Goal: Task Accomplishment & Management: Complete application form

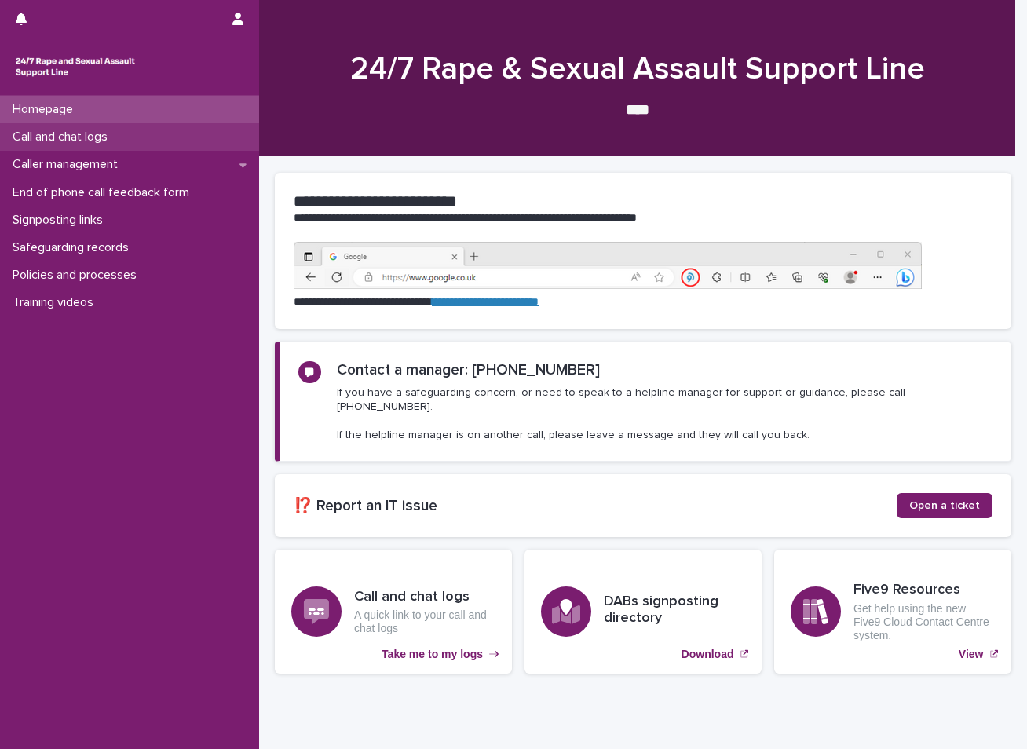
drag, startPoint x: 0, startPoint y: 0, endPoint x: 111, endPoint y: 139, distance: 178.2
click at [111, 139] on p "Call and chat logs" at bounding box center [63, 137] width 114 height 15
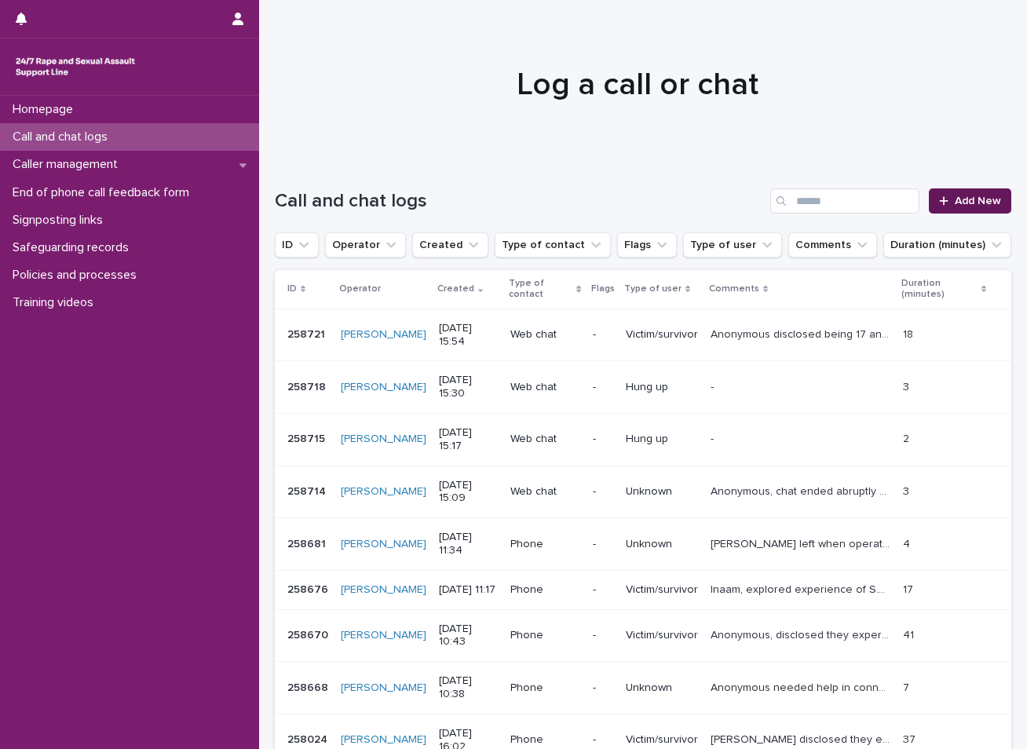
click at [957, 198] on span "Add New" at bounding box center [978, 200] width 46 height 11
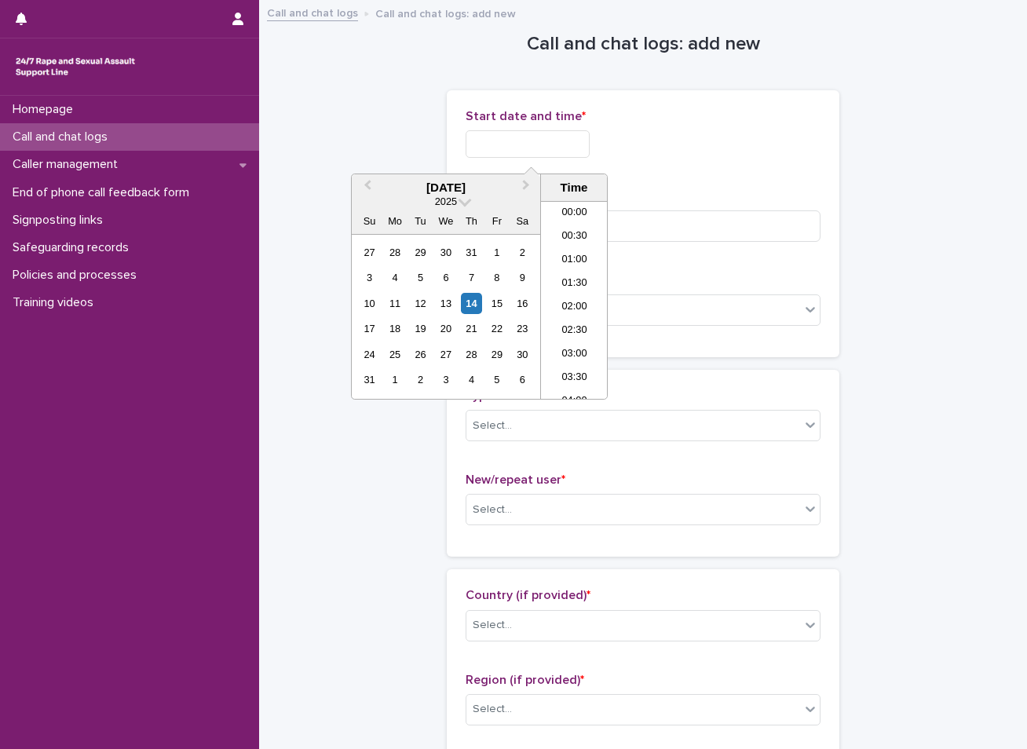
click at [565, 145] on input "text" at bounding box center [528, 143] width 124 height 27
click at [470, 306] on div "14" at bounding box center [471, 303] width 21 height 21
click at [568, 275] on li "10:00" at bounding box center [574, 277] width 67 height 24
click at [557, 147] on input "**********" at bounding box center [528, 143] width 124 height 27
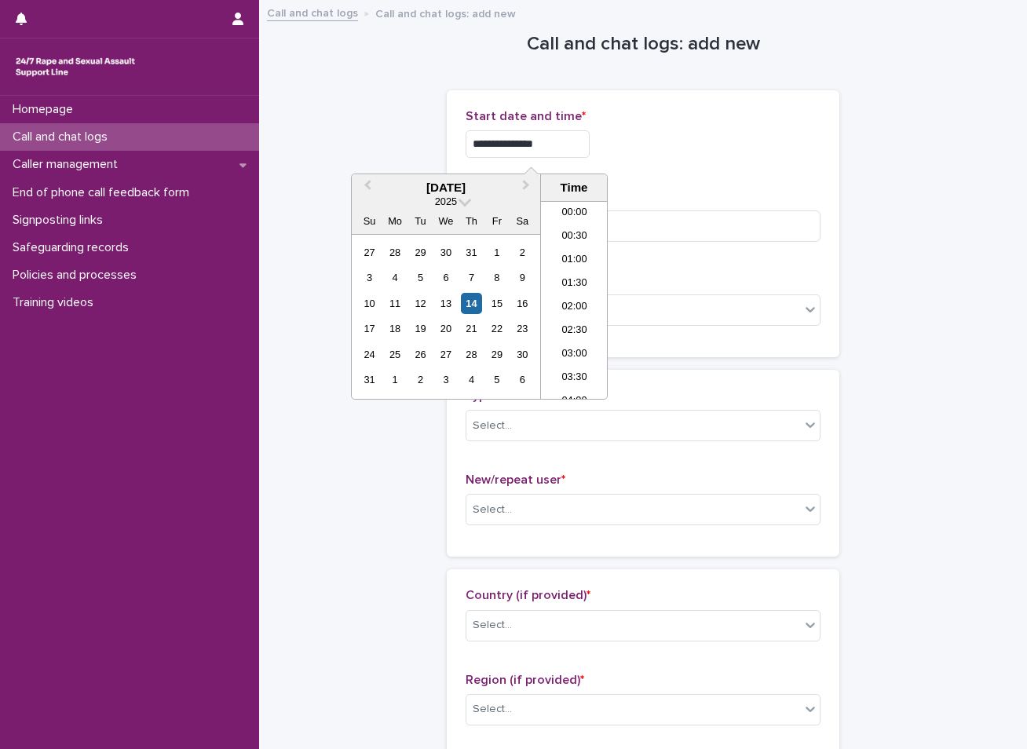
scroll to position [385, 0]
type input "**********"
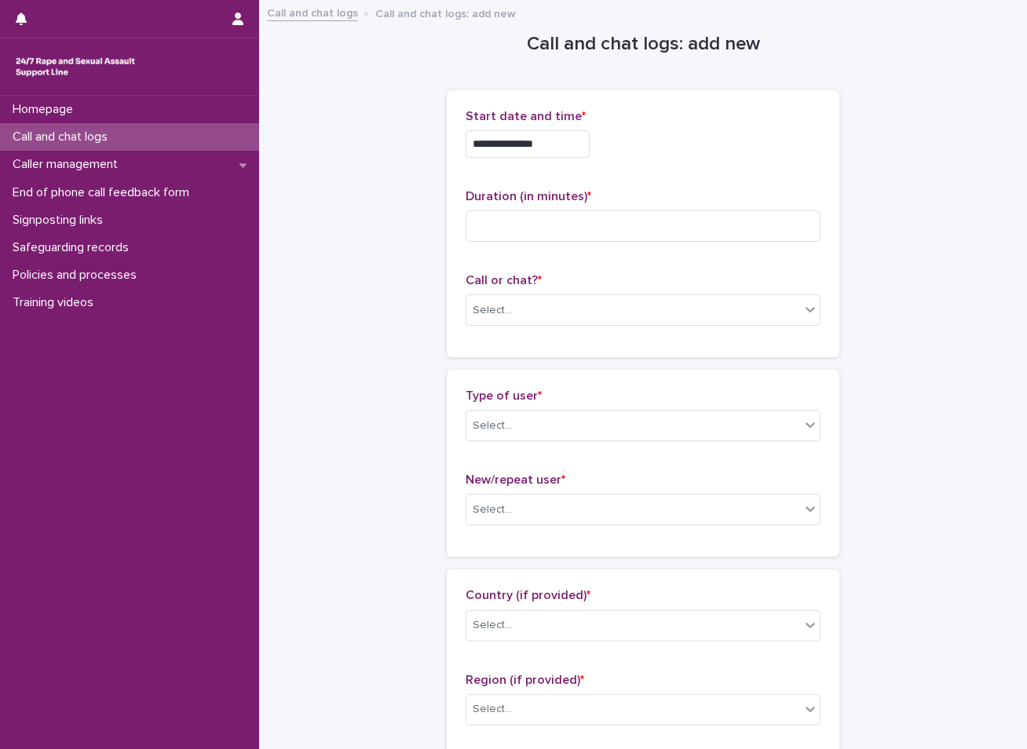
click at [562, 229] on input at bounding box center [643, 225] width 355 height 31
type input "*"
click at [513, 320] on div "Select..." at bounding box center [633, 311] width 334 height 26
click at [509, 365] on div "Web chat" at bounding box center [637, 367] width 353 height 27
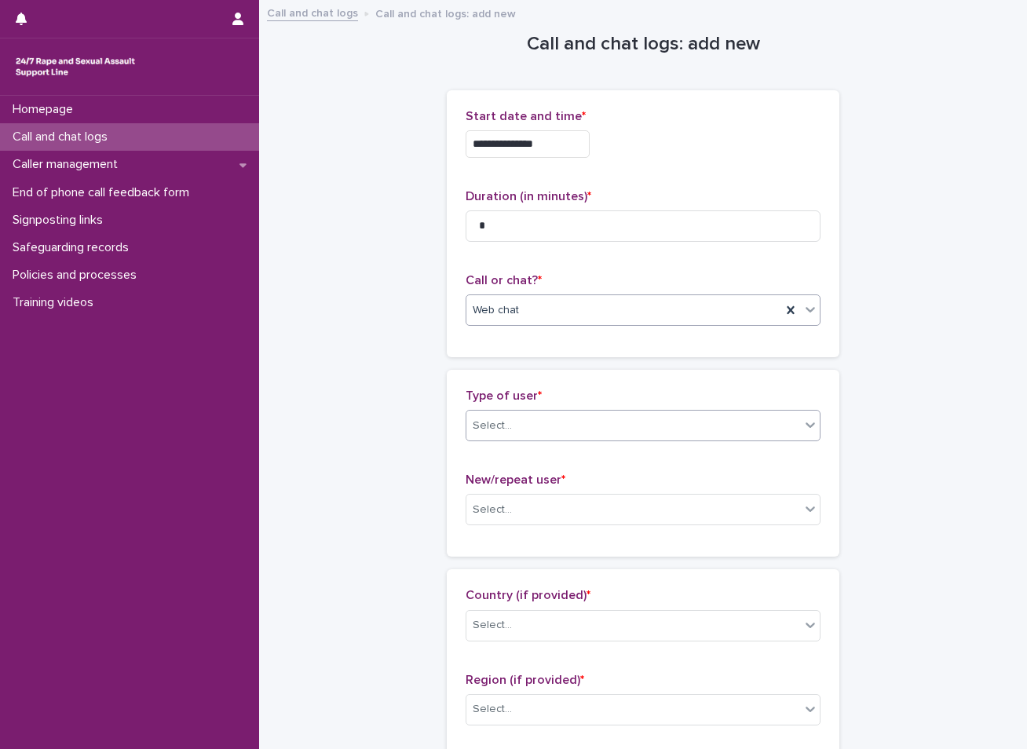
click at [500, 423] on div "Select..." at bounding box center [492, 426] width 39 height 16
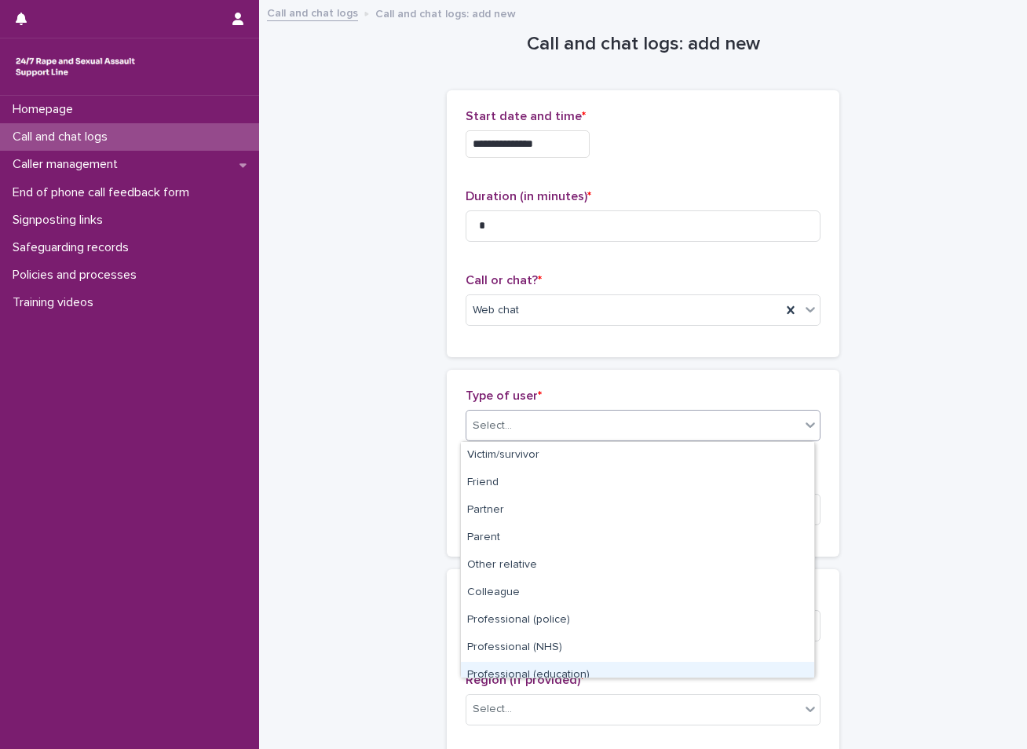
scroll to position [177, 0]
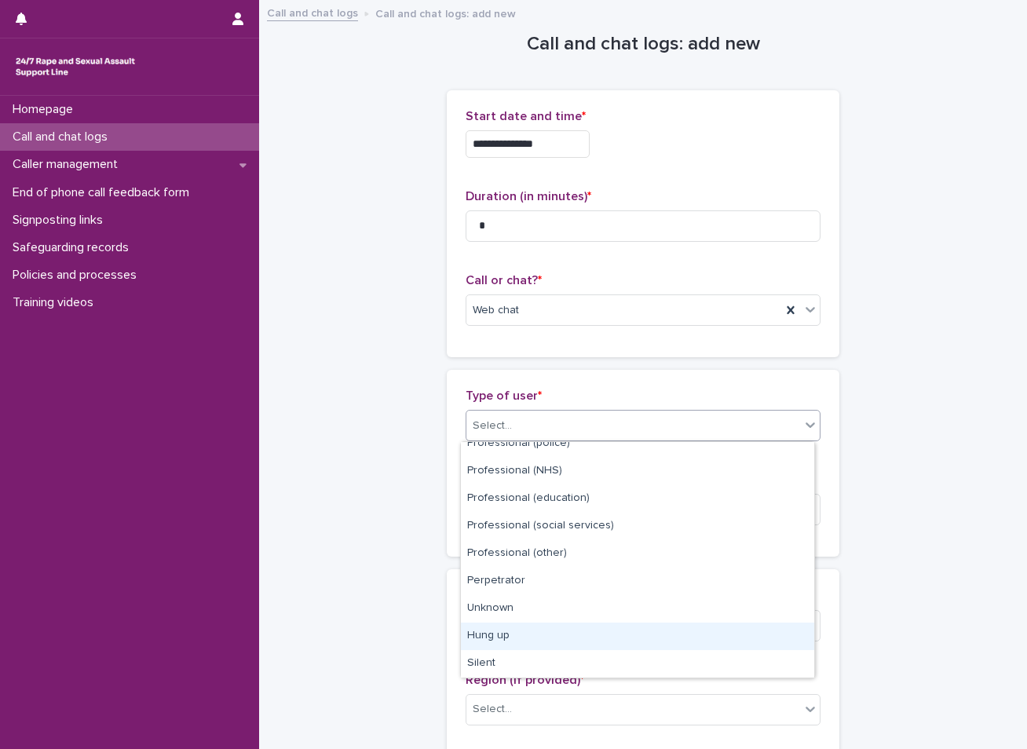
click at [579, 649] on div "Hung up" at bounding box center [637, 636] width 353 height 27
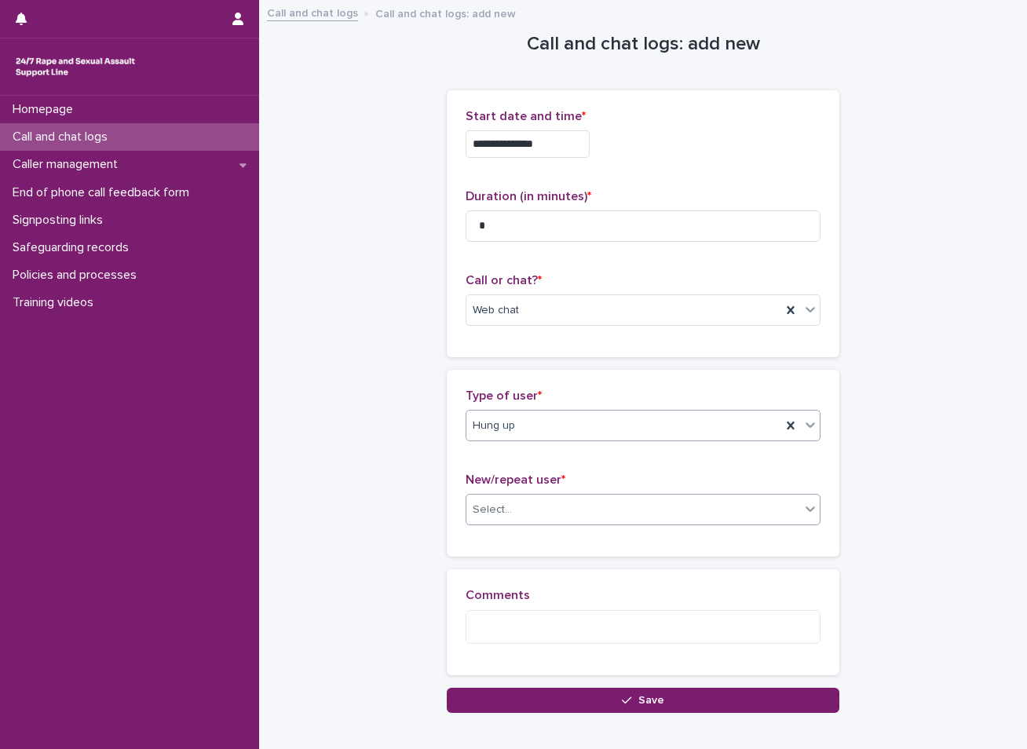
click at [607, 517] on div "Select..." at bounding box center [633, 510] width 334 height 26
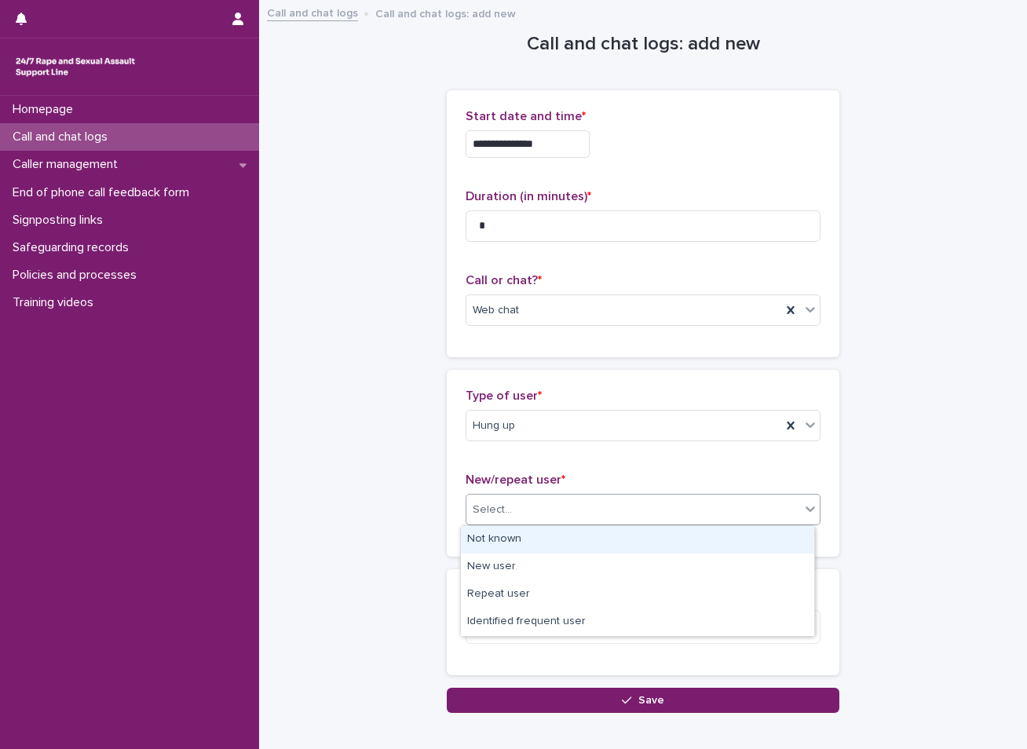
click at [543, 549] on div "Not known" at bounding box center [637, 539] width 353 height 27
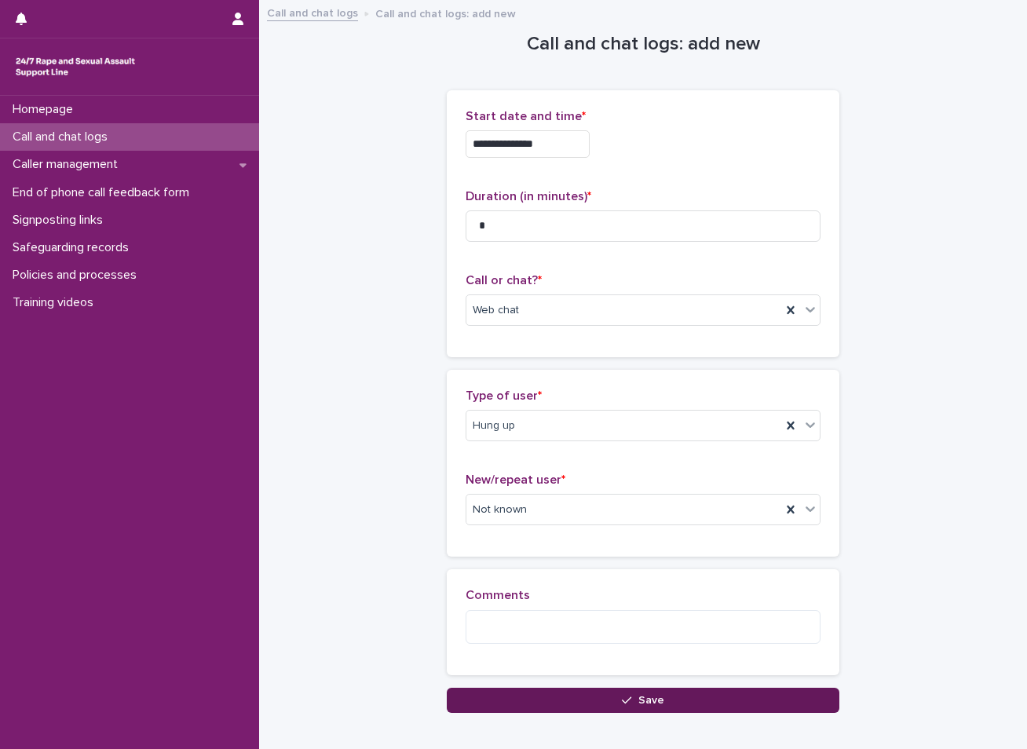
click at [591, 709] on button "Save" at bounding box center [643, 700] width 393 height 25
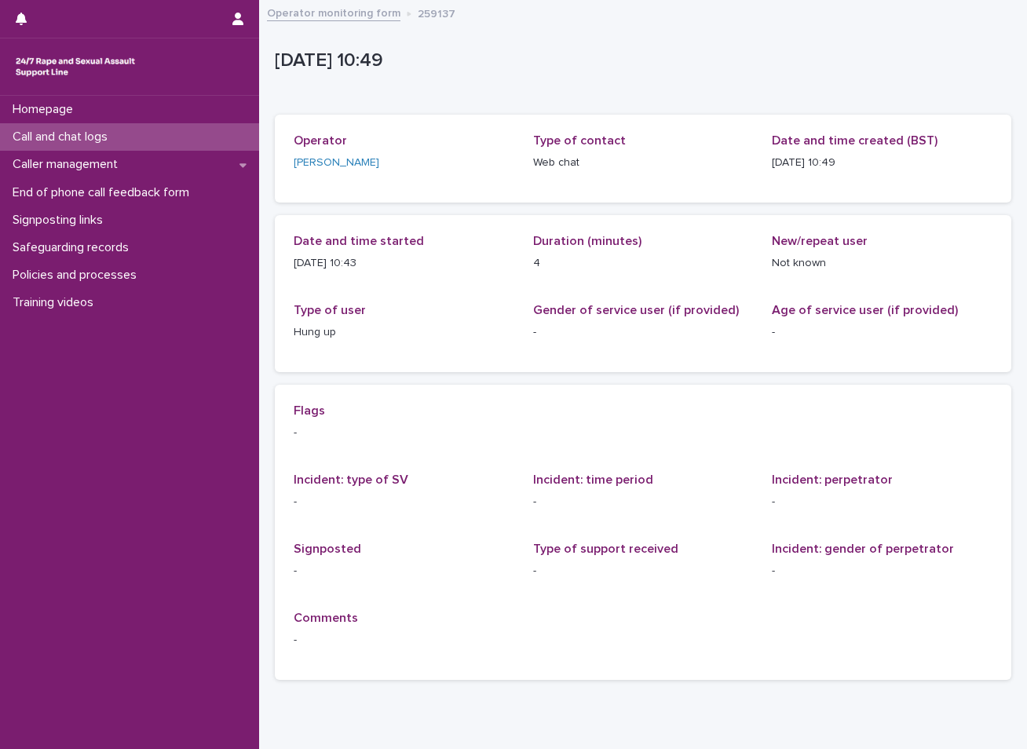
click at [119, 137] on p "Call and chat logs" at bounding box center [63, 137] width 114 height 15
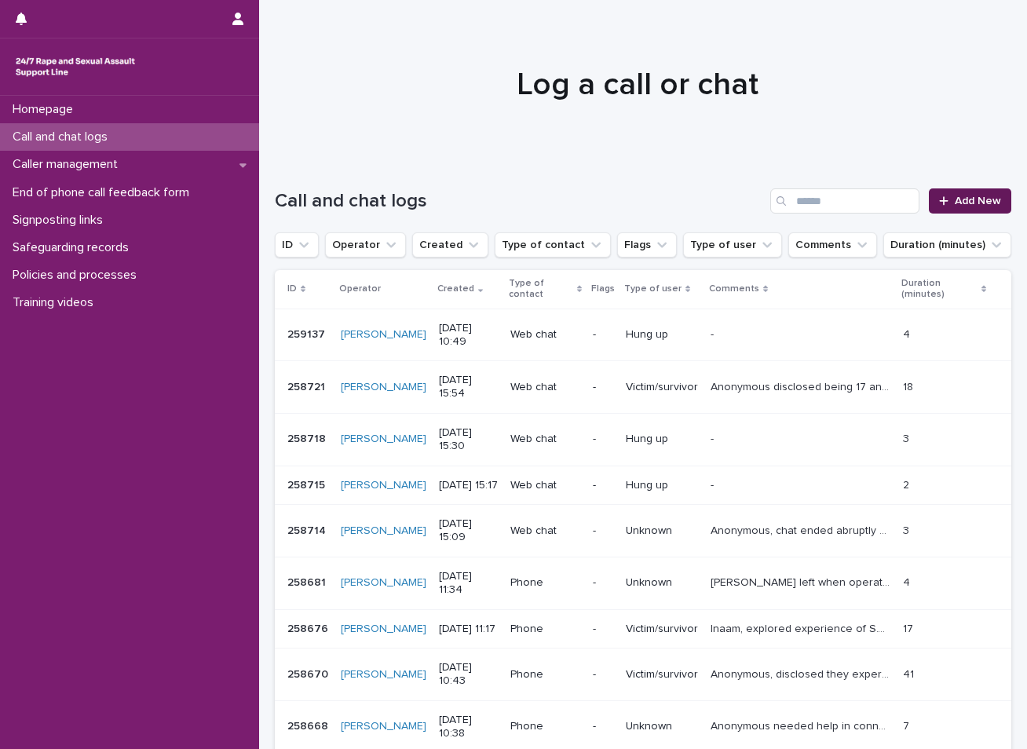
click at [974, 201] on span "Add New" at bounding box center [978, 200] width 46 height 11
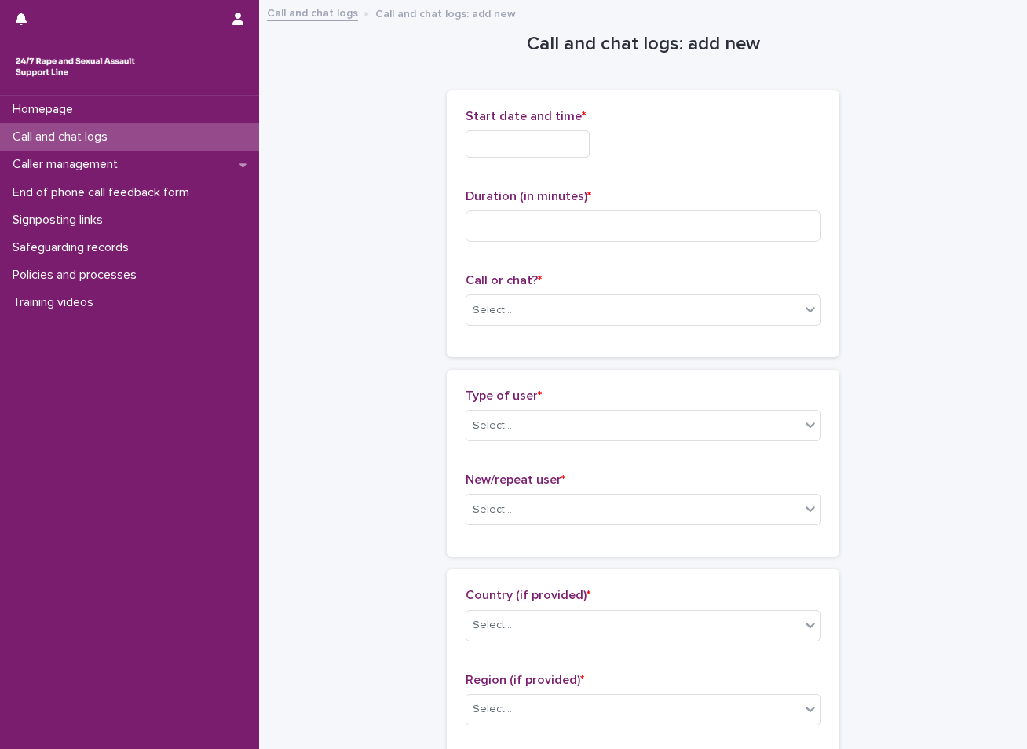
click at [572, 146] on input "text" at bounding box center [528, 143] width 124 height 27
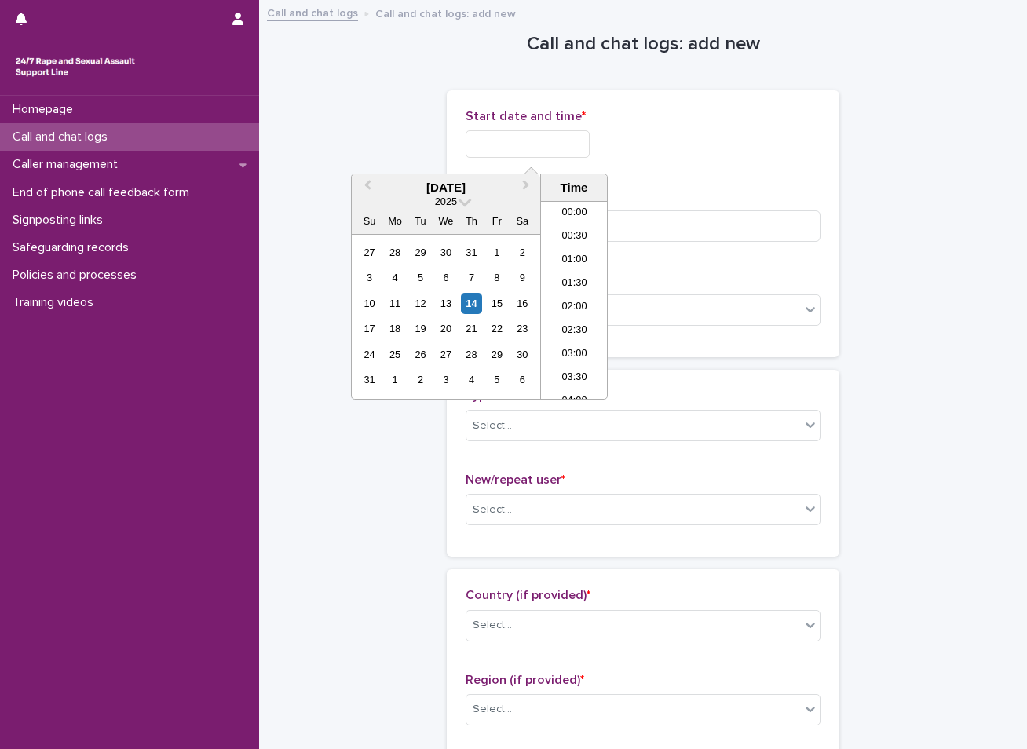
scroll to position [408, 0]
click at [473, 303] on div "14" at bounding box center [471, 303] width 21 height 21
click at [577, 295] on li "10:30" at bounding box center [574, 300] width 67 height 24
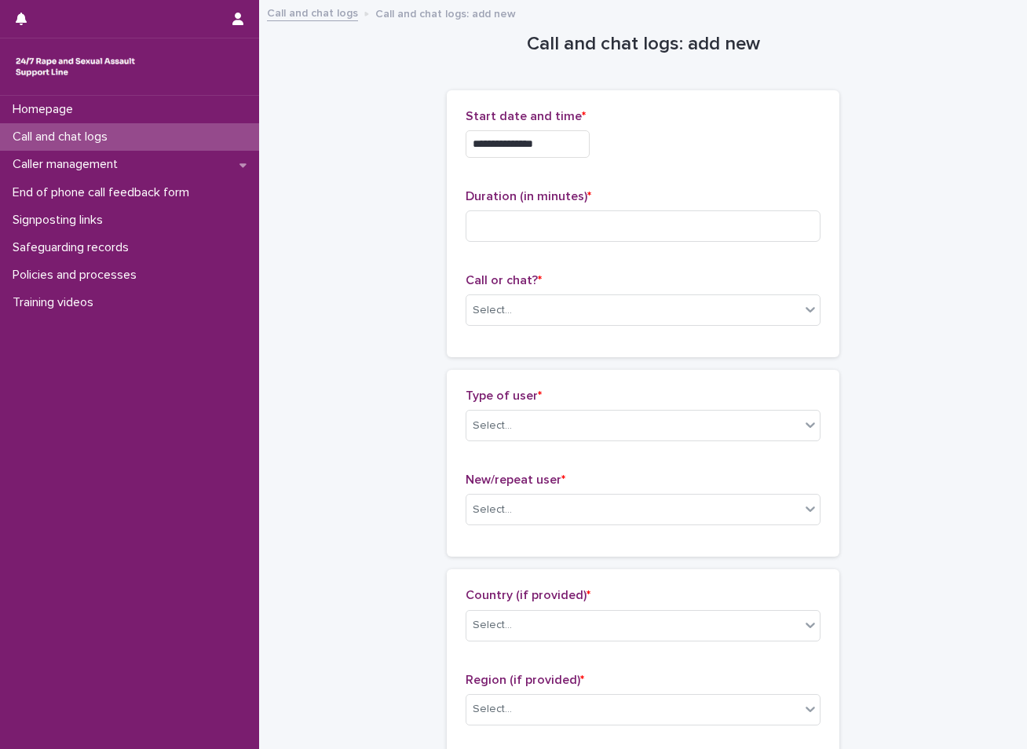
click at [564, 151] on input "**********" at bounding box center [528, 143] width 124 height 27
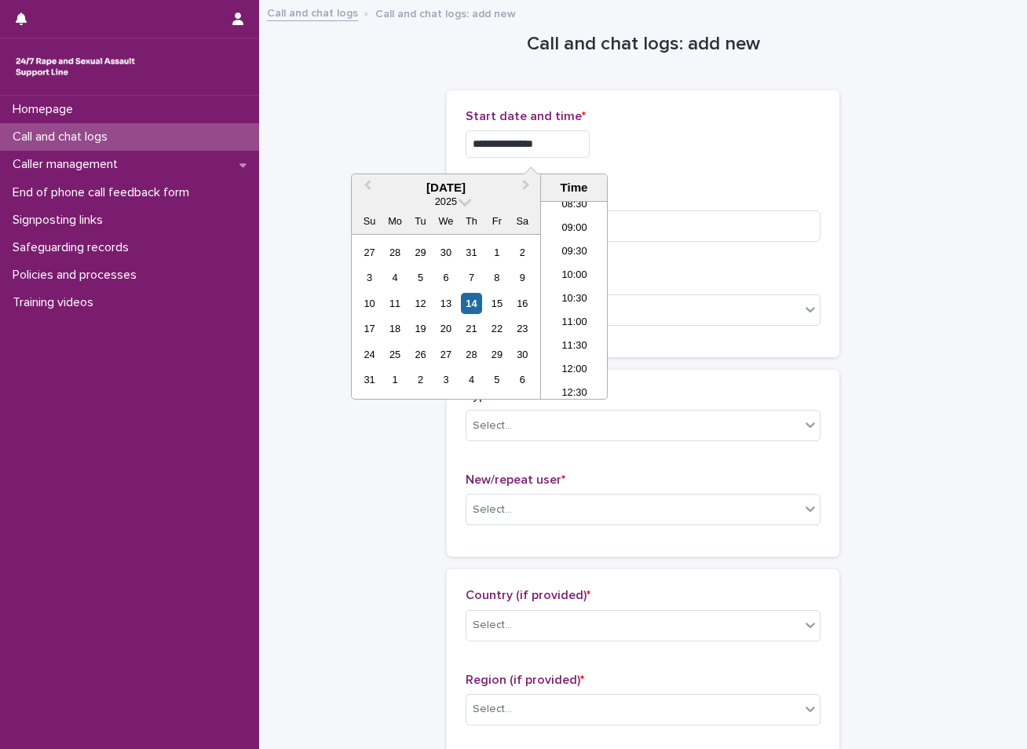
type input "**********"
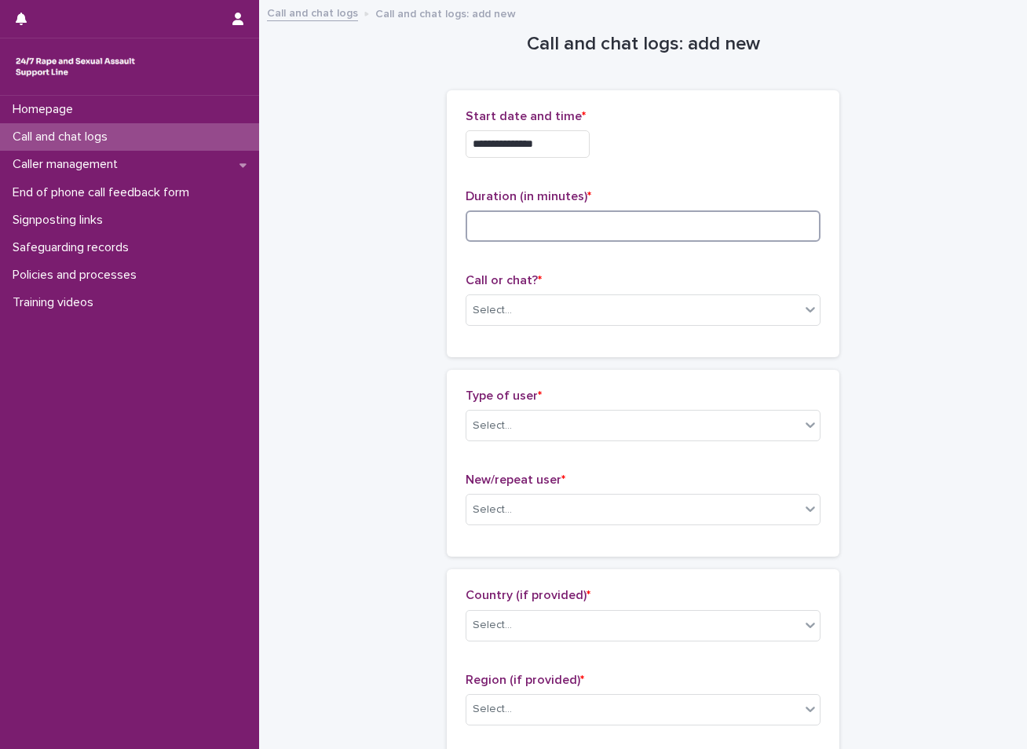
click at [638, 231] on input at bounding box center [643, 225] width 355 height 31
type input "*"
click at [634, 306] on div "Select..." at bounding box center [633, 311] width 334 height 26
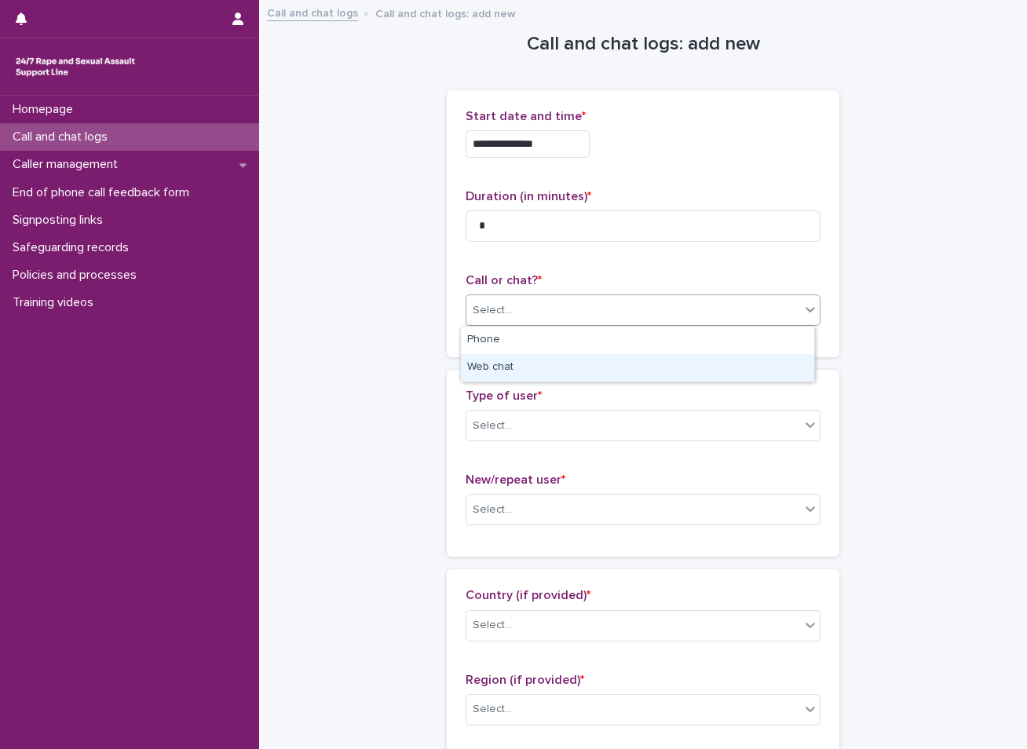
click at [595, 367] on div "Web chat" at bounding box center [637, 367] width 353 height 27
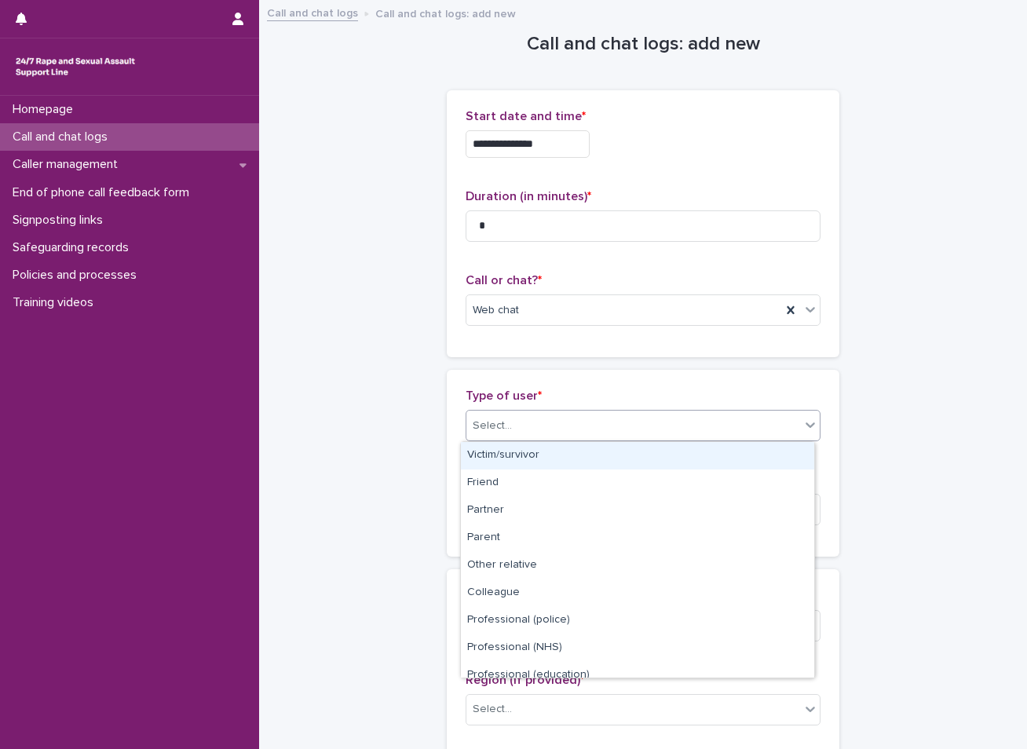
click at [548, 428] on div "Select..." at bounding box center [633, 426] width 334 height 26
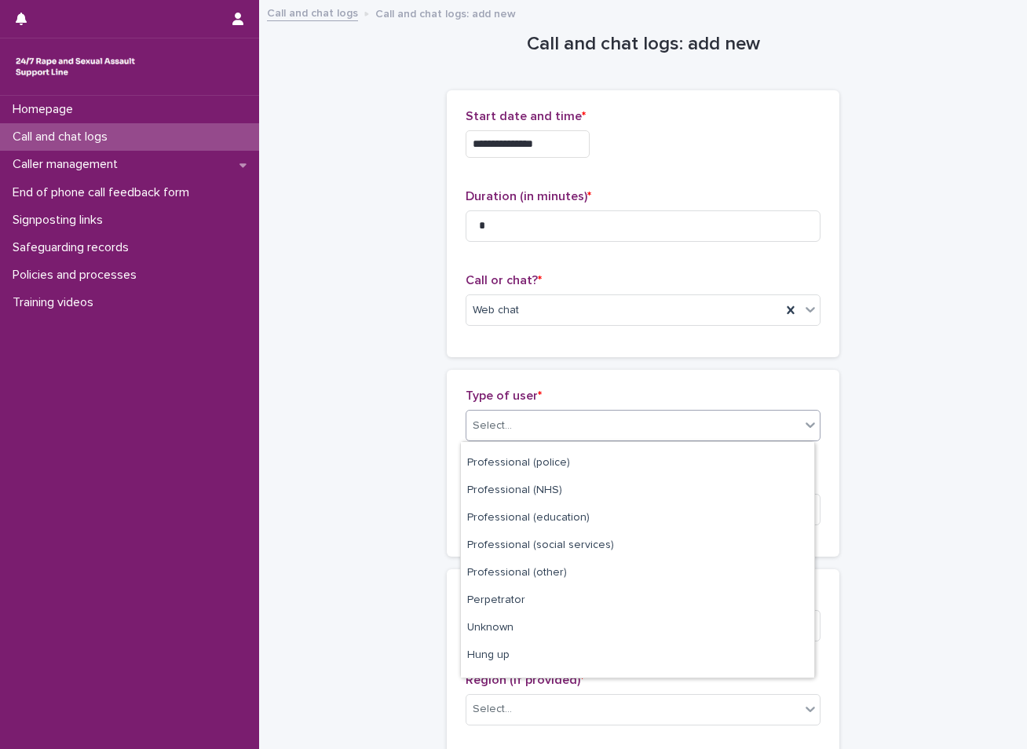
scroll to position [177, 0]
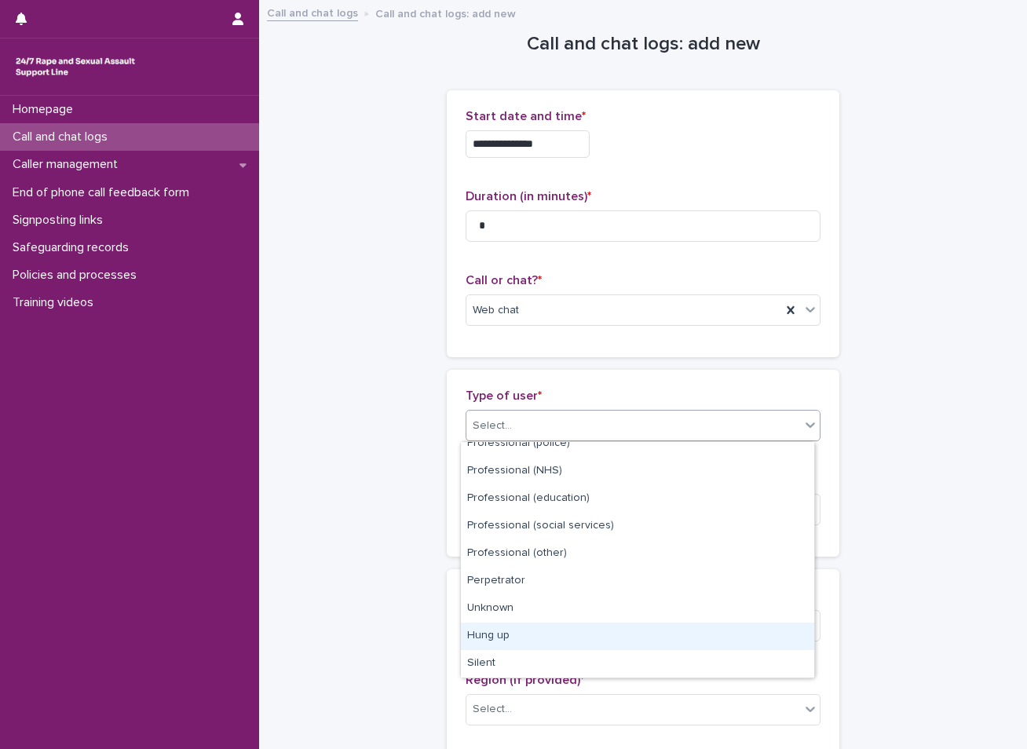
click at [524, 633] on div "Hung up" at bounding box center [637, 636] width 353 height 27
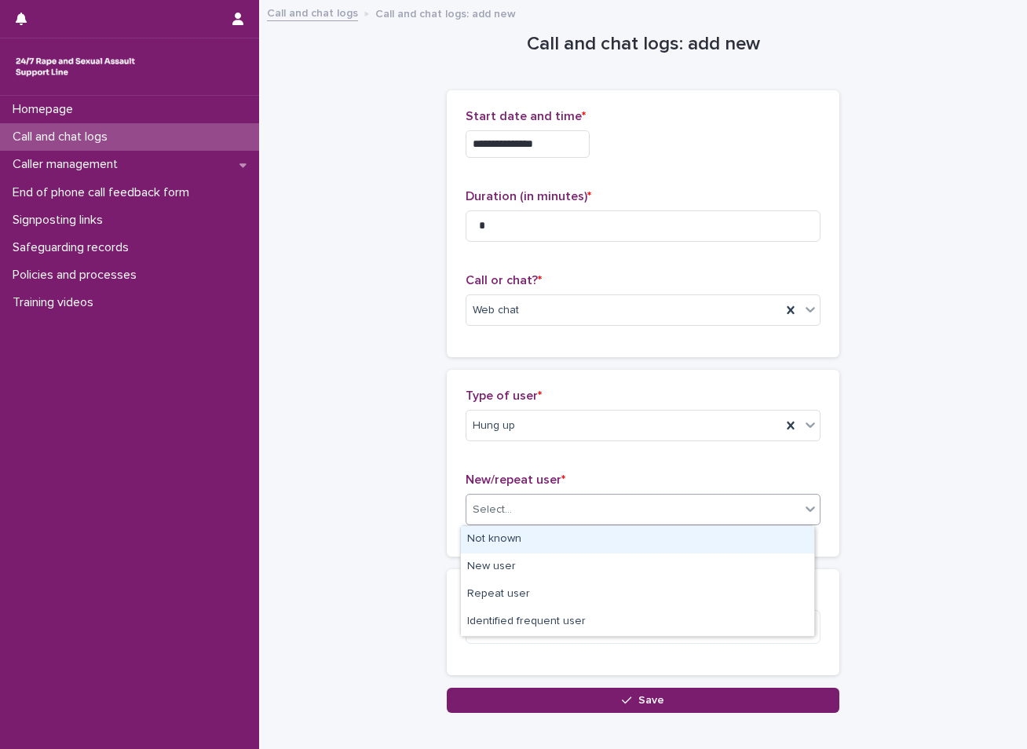
click at [492, 510] on div "Select..." at bounding box center [492, 510] width 39 height 16
click at [498, 549] on div "Not known" at bounding box center [637, 539] width 353 height 27
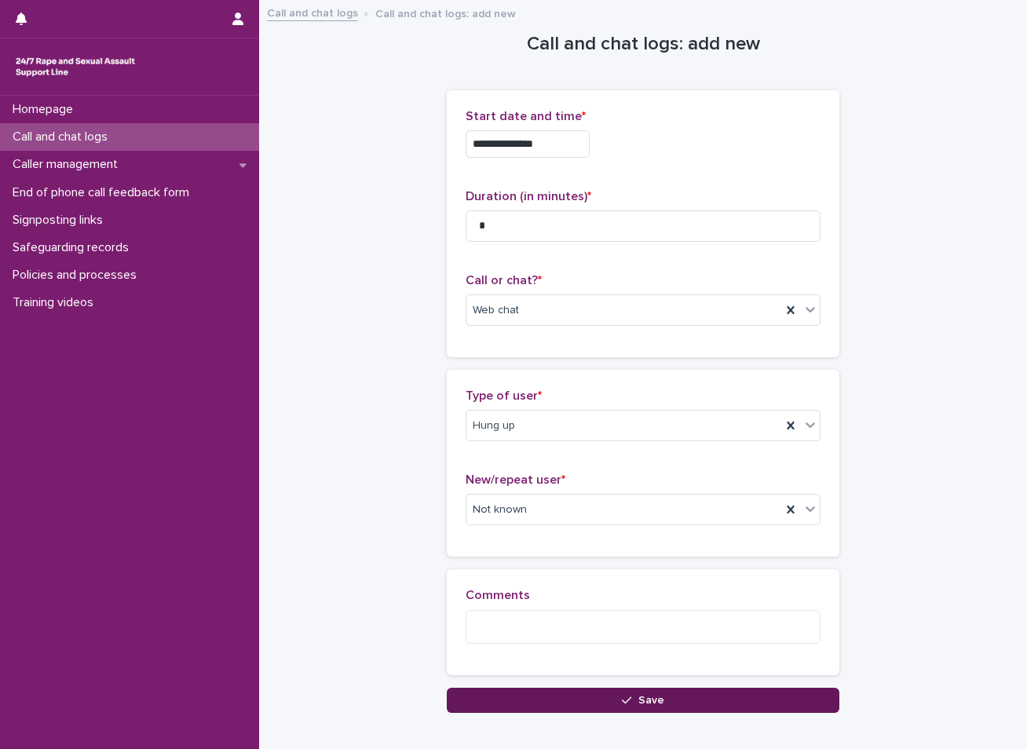
click at [515, 696] on button "Save" at bounding box center [643, 700] width 393 height 25
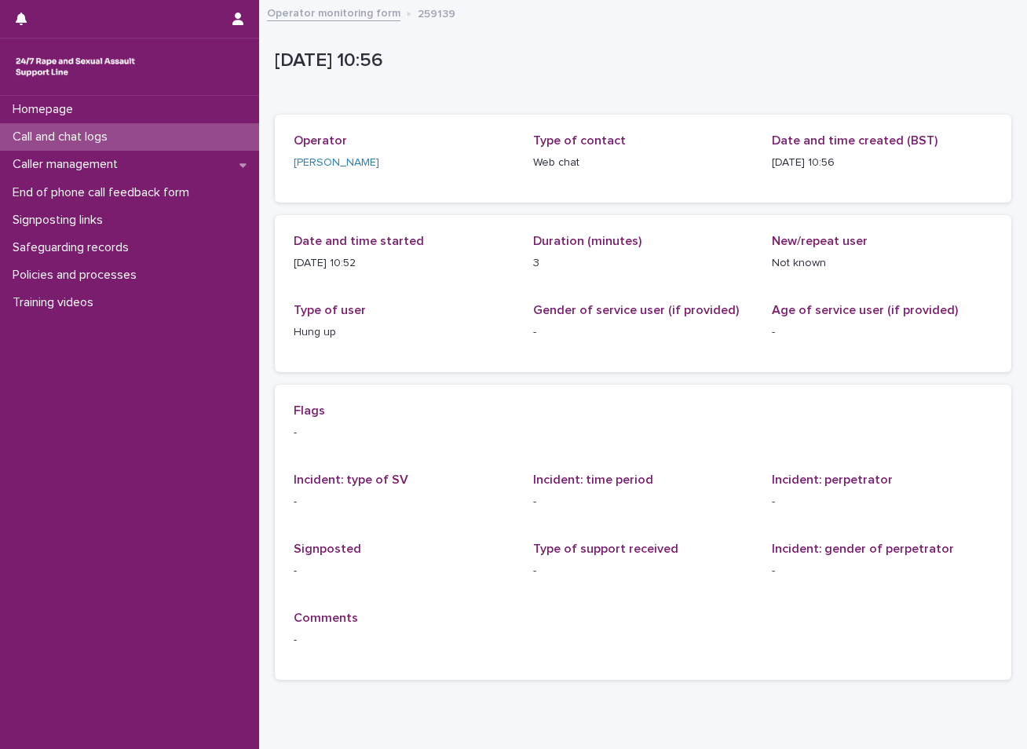
click at [178, 137] on div "Call and chat logs" at bounding box center [129, 136] width 259 height 27
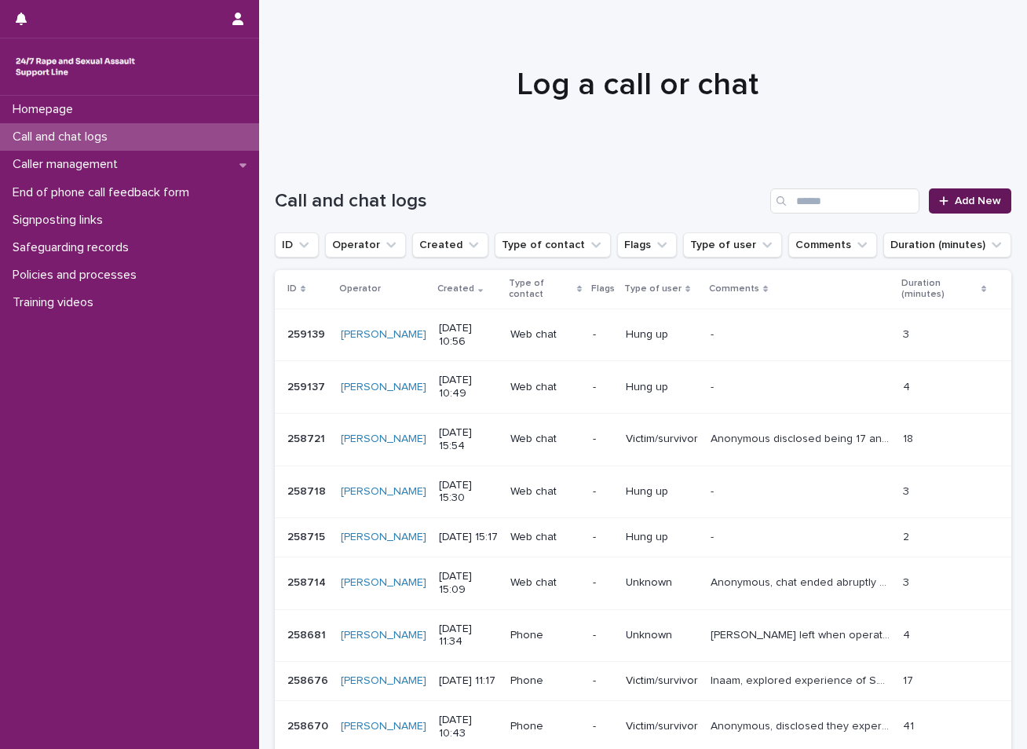
click at [973, 195] on span "Add New" at bounding box center [978, 200] width 46 height 11
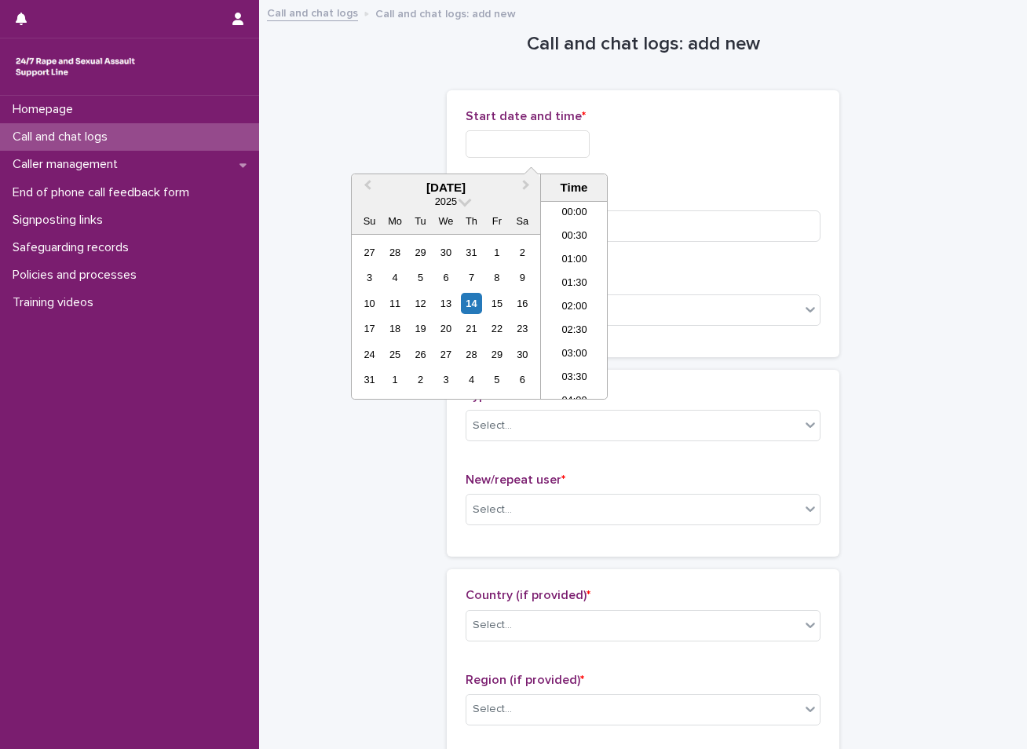
click at [590, 145] on input "text" at bounding box center [528, 143] width 124 height 27
click at [467, 297] on div "14" at bounding box center [471, 303] width 21 height 21
click at [577, 248] on li "11:30" at bounding box center [574, 245] width 67 height 24
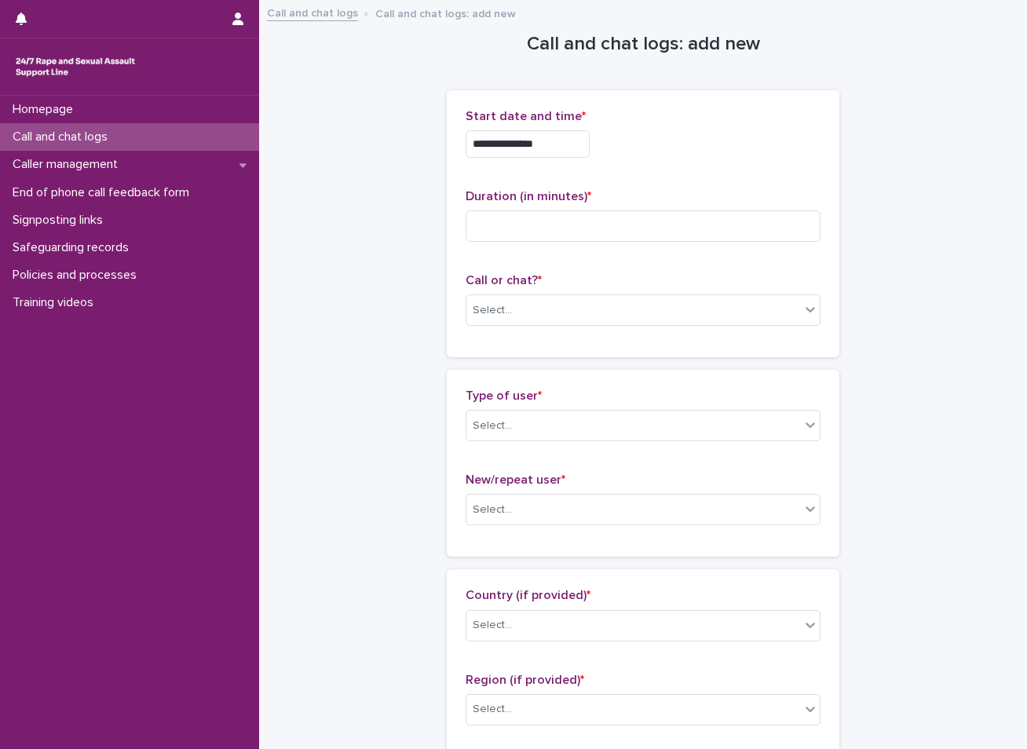
click at [546, 138] on input "**********" at bounding box center [528, 143] width 124 height 27
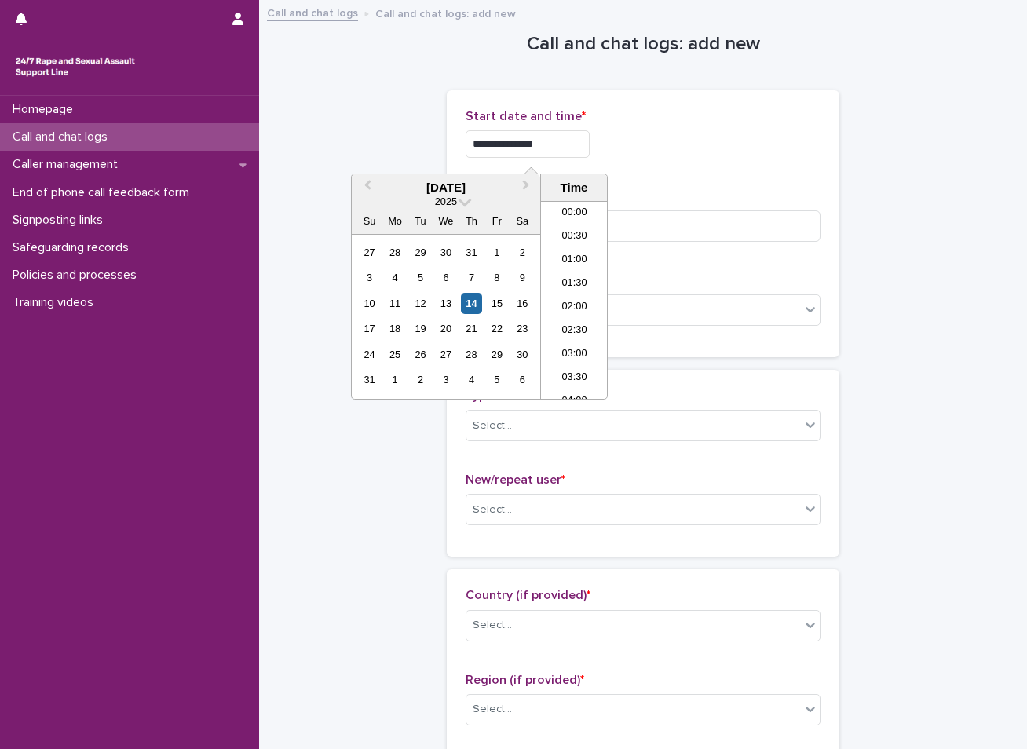
scroll to position [455, 0]
type input "**********"
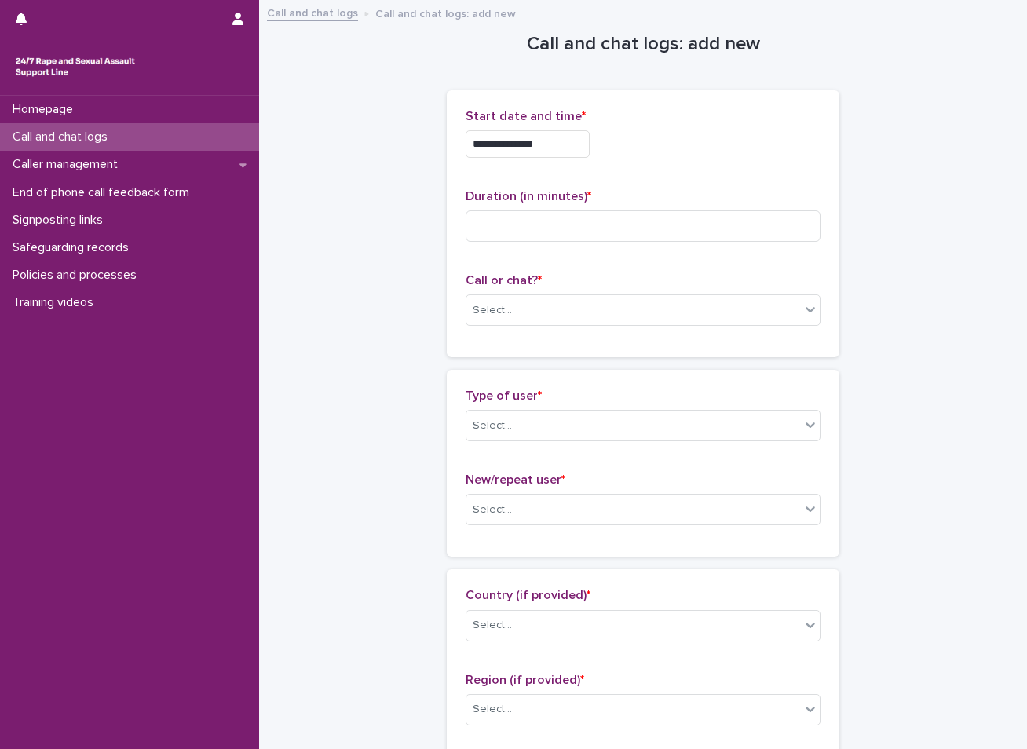
click at [497, 218] on input at bounding box center [643, 225] width 355 height 31
type input "*"
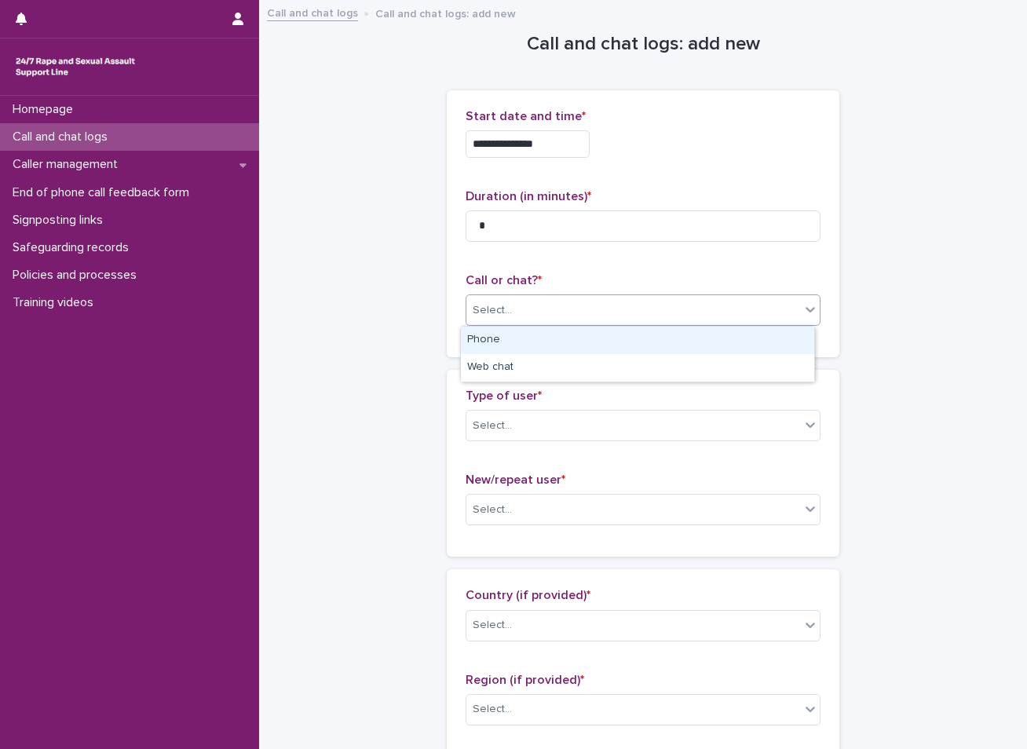
click at [518, 316] on div "Select..." at bounding box center [633, 311] width 334 height 26
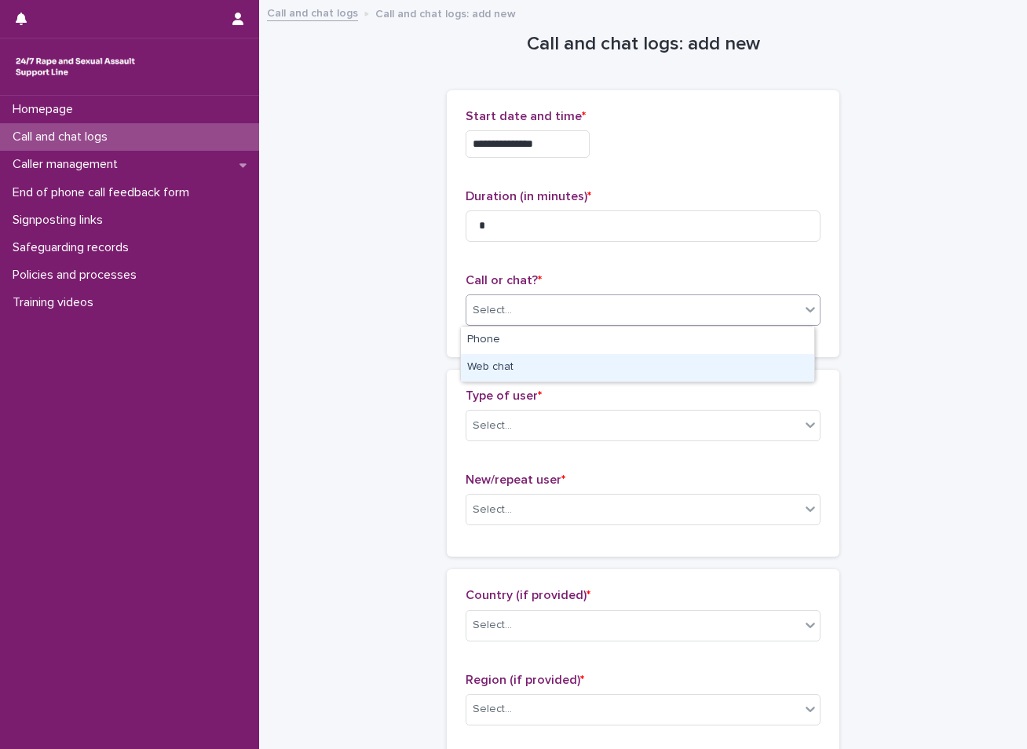
click at [506, 373] on div "Web chat" at bounding box center [637, 367] width 353 height 27
click at [505, 419] on div "Select..." at bounding box center [633, 426] width 334 height 26
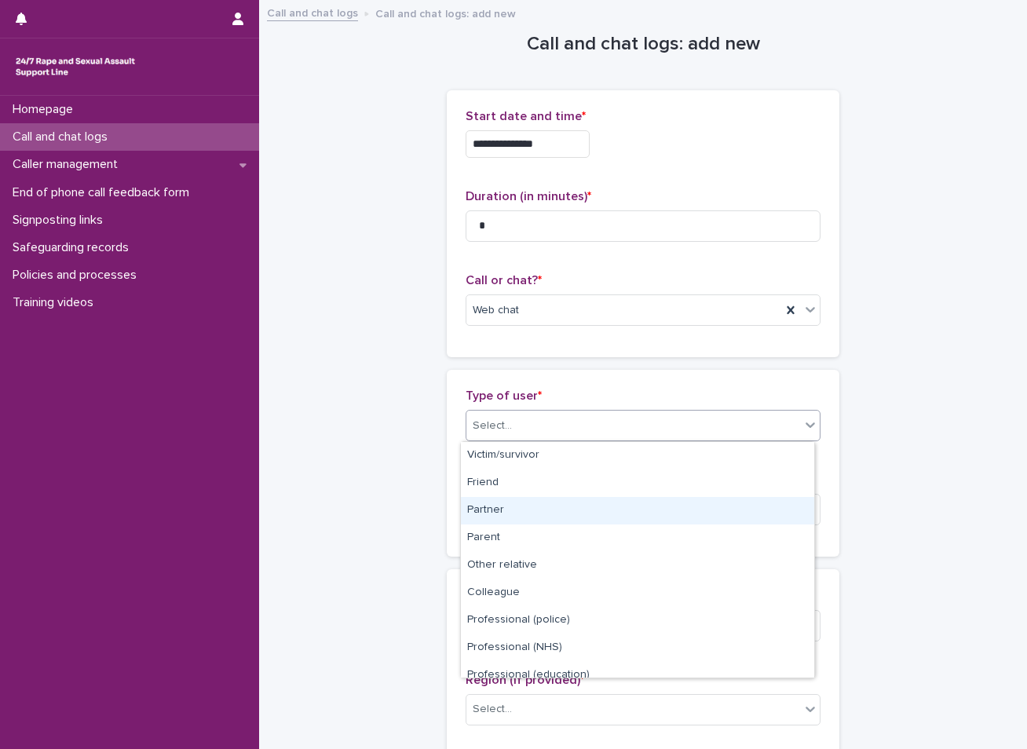
scroll to position [177, 0]
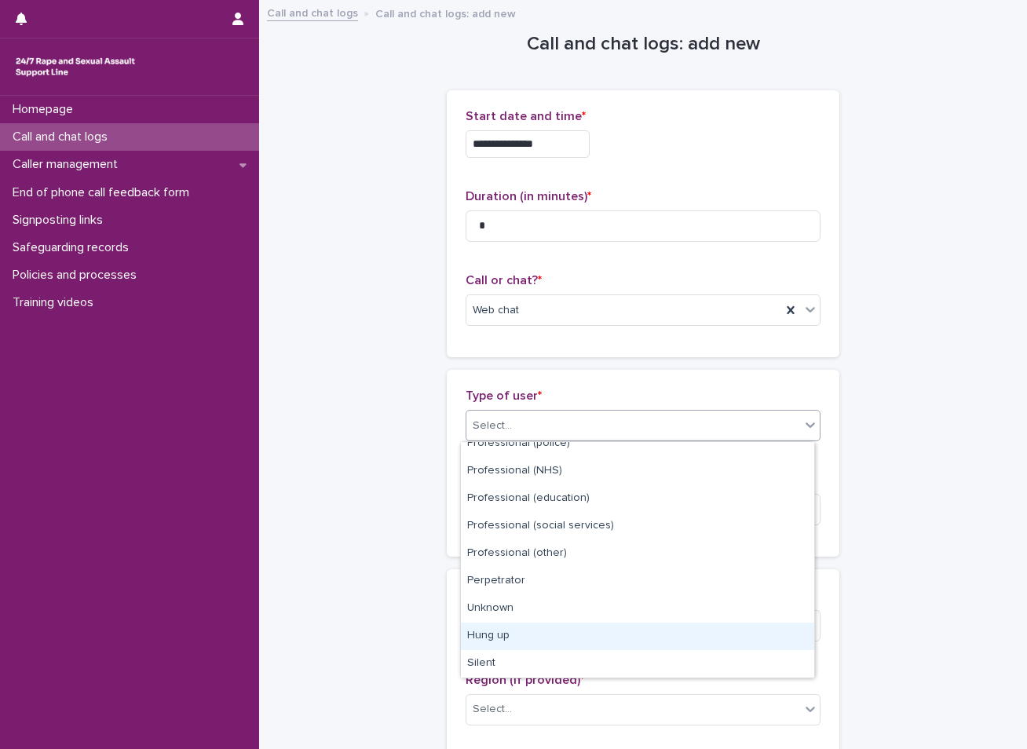
click at [541, 641] on div "Hung up" at bounding box center [637, 636] width 353 height 27
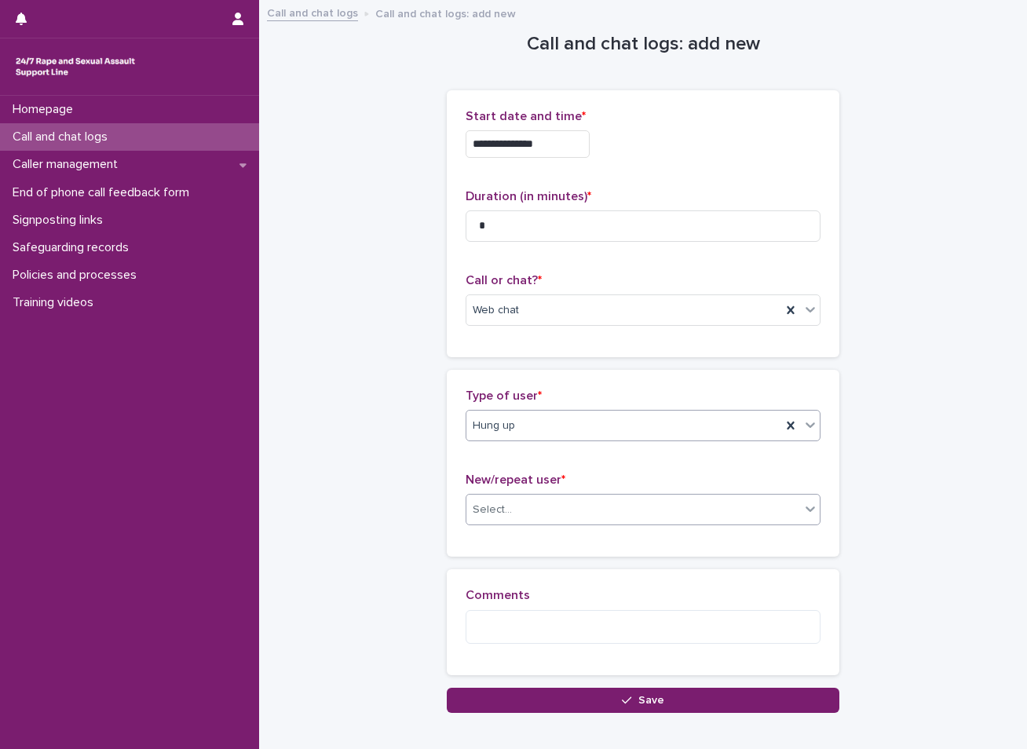
click at [529, 505] on div "Select..." at bounding box center [633, 510] width 334 height 26
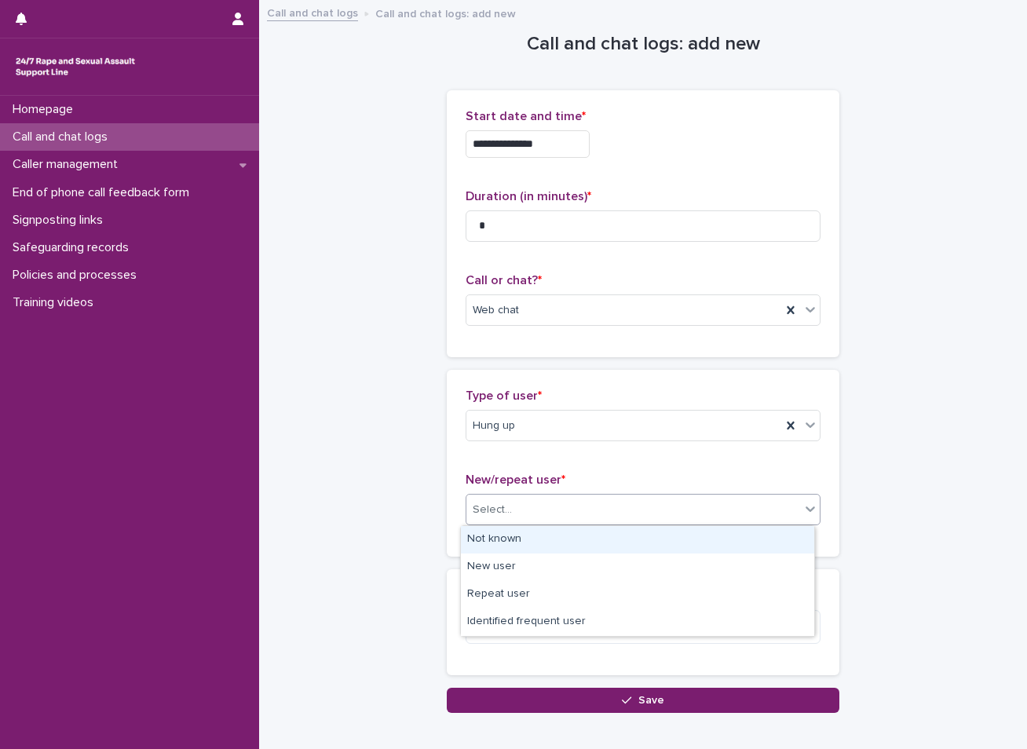
click at [524, 539] on div "Not known" at bounding box center [637, 539] width 353 height 27
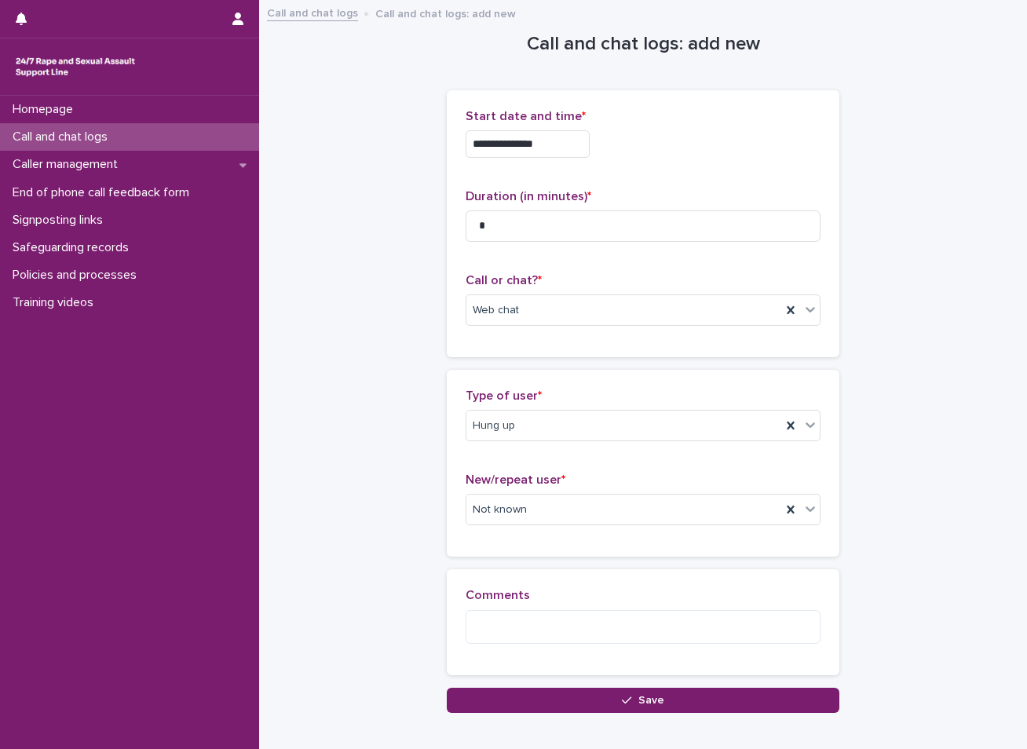
click at [544, 696] on button "Save" at bounding box center [643, 700] width 393 height 25
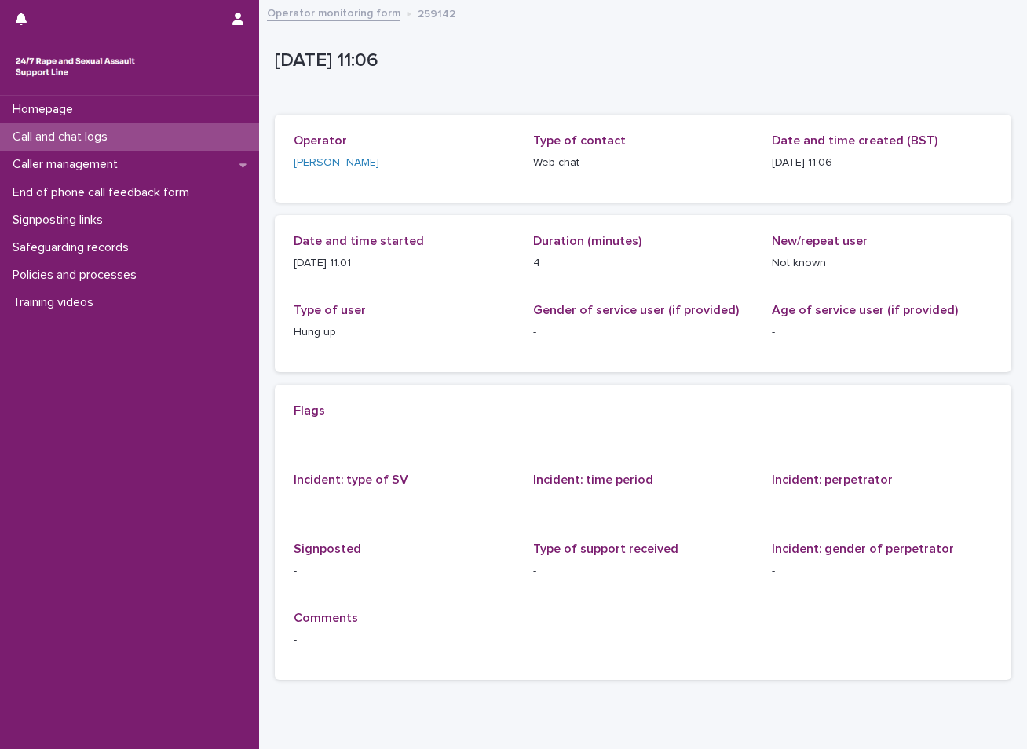
click at [183, 129] on div "Call and chat logs" at bounding box center [129, 136] width 259 height 27
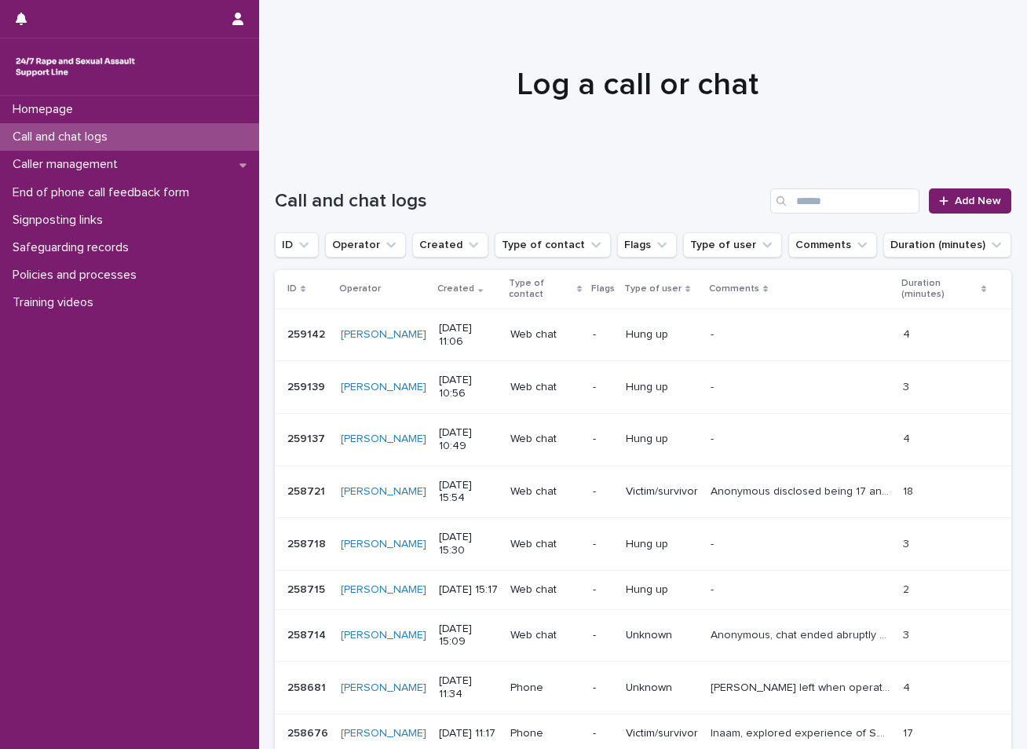
click at [681, 119] on div at bounding box center [637, 77] width 756 height 157
